Goal: Transaction & Acquisition: Purchase product/service

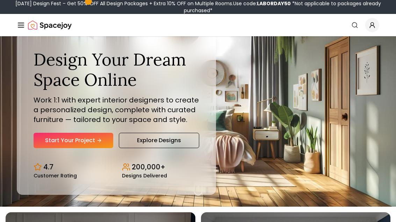
click at [93, 148] on link "Start Your Project" at bounding box center [74, 140] width 80 height 15
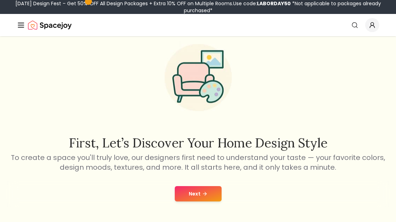
scroll to position [23, 0]
click at [216, 197] on button "Next" at bounding box center [198, 193] width 47 height 15
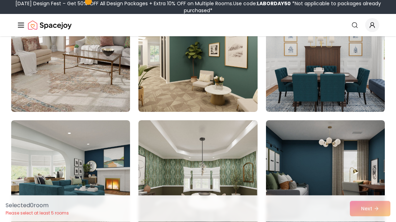
scroll to position [945, 0]
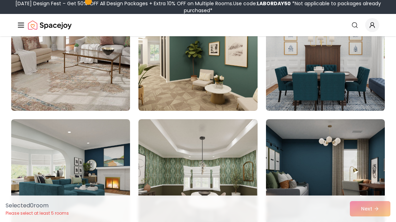
click at [247, 79] on img at bounding box center [197, 55] width 119 height 112
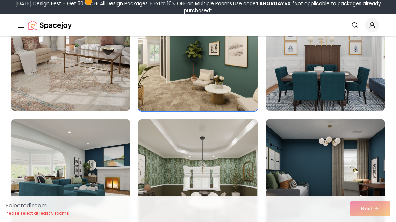
click at [384, 222] on div "Selected 1 room Please select at least 5 rooms Next" at bounding box center [198, 209] width 396 height 27
click at [373, 222] on div "Selected 1 room Please select at least 5 rooms Next" at bounding box center [198, 209] width 396 height 27
click at [201, 172] on img at bounding box center [197, 175] width 119 height 112
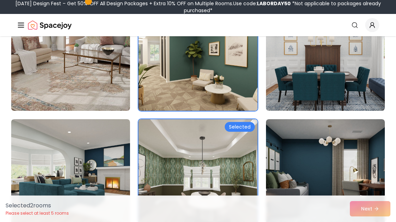
click at [371, 146] on img at bounding box center [325, 175] width 119 height 112
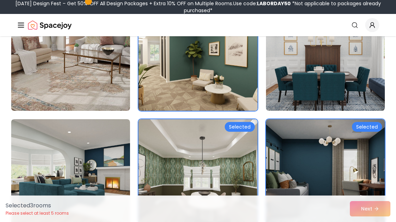
click at [360, 87] on img at bounding box center [325, 55] width 119 height 112
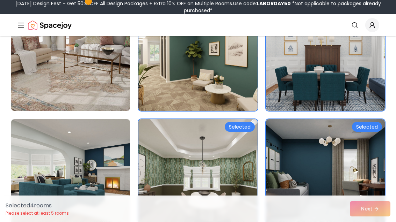
click at [344, 54] on img at bounding box center [325, 55] width 119 height 112
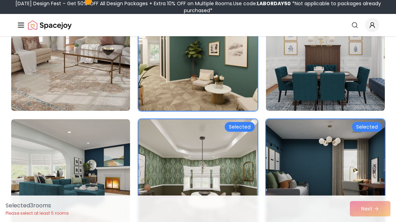
click at [356, 95] on img at bounding box center [325, 55] width 119 height 112
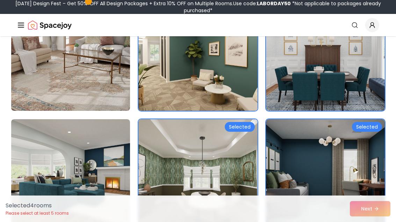
click at [52, 79] on img at bounding box center [70, 55] width 119 height 112
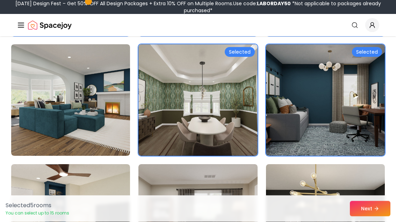
scroll to position [1020, 0]
click at [376, 212] on icon at bounding box center [376, 209] width 6 height 6
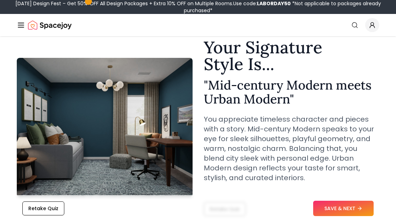
scroll to position [28, 0]
click at [358, 212] on icon at bounding box center [360, 209] width 6 height 6
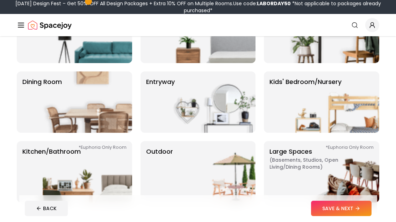
scroll to position [95, 0]
click at [43, 118] on img at bounding box center [87, 102] width 89 height 61
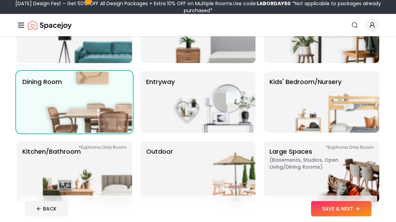
click at [45, 172] on img at bounding box center [87, 171] width 89 height 61
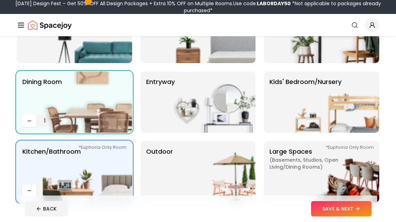
click at [300, 153] on img at bounding box center [334, 171] width 89 height 61
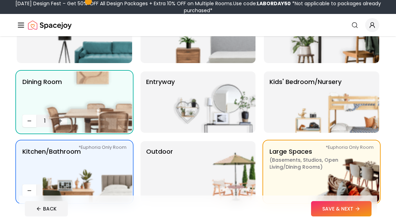
click at [249, 165] on img at bounding box center [210, 171] width 89 height 61
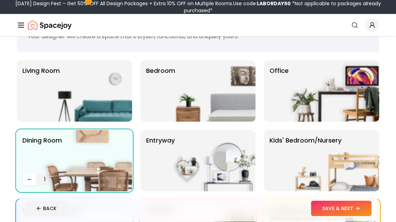
scroll to position [36, 0]
click at [245, 152] on img at bounding box center [210, 160] width 89 height 61
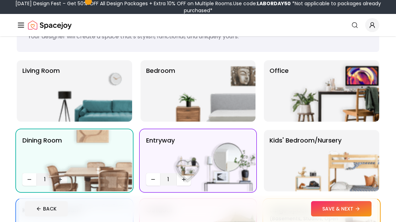
click at [40, 88] on p "Living Room" at bounding box center [40, 91] width 37 height 50
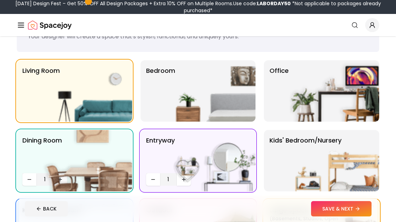
click at [347, 217] on button "SAVE & NEXT" at bounding box center [341, 209] width 60 height 15
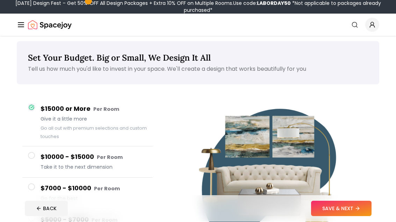
scroll to position [17, 0]
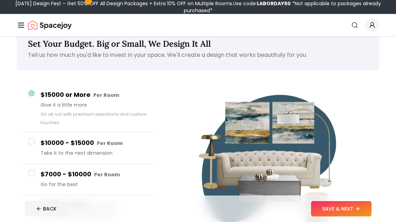
click at [355, 202] on button "SAVE & NEXT" at bounding box center [341, 209] width 60 height 15
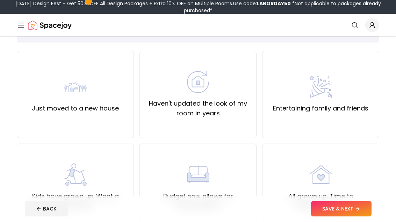
scroll to position [46, 0]
click at [331, 97] on img at bounding box center [320, 86] width 22 height 22
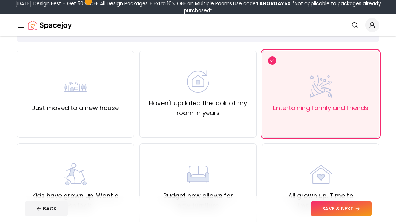
click at [359, 217] on button "SAVE & NEXT" at bounding box center [341, 209] width 60 height 15
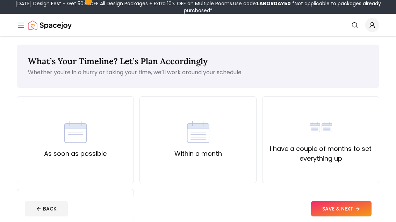
click at [336, 136] on div "I have a couple of months to set everything up" at bounding box center [320, 139] width 105 height 47
click at [353, 217] on button "SAVE & NEXT" at bounding box center [341, 209] width 60 height 15
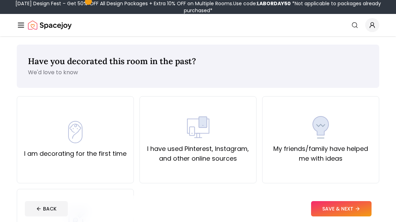
click at [127, 153] on div "I am decorating for the first time" at bounding box center [75, 139] width 117 height 87
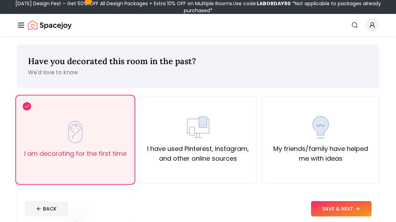
click at [336, 217] on button "SAVE & NEXT" at bounding box center [341, 209] width 60 height 15
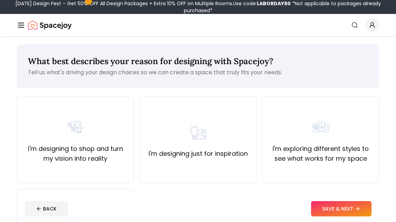
click at [256, 158] on div "I'm designing just for inspiration" at bounding box center [197, 139] width 117 height 87
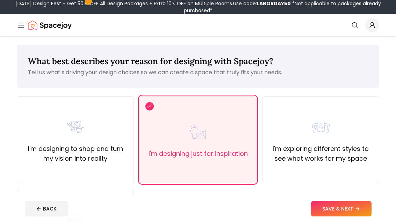
click at [344, 217] on button "SAVE & NEXT" at bounding box center [341, 209] width 60 height 15
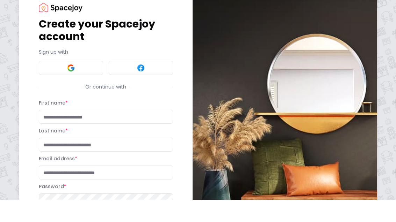
scroll to position [22, 0]
